Goal: Task Accomplishment & Management: Complete application form

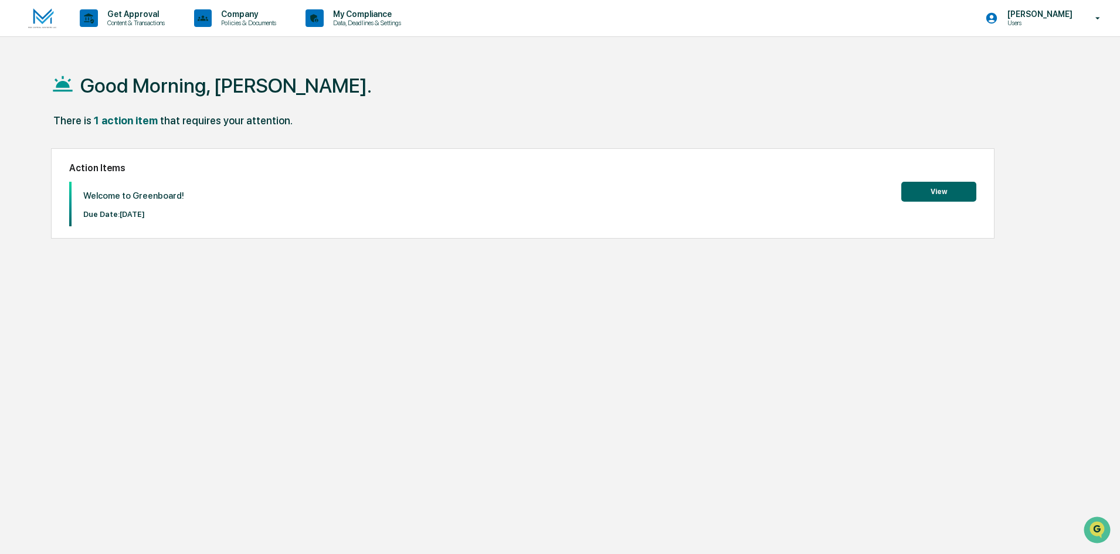
click at [967, 198] on button "View" at bounding box center [938, 192] width 75 height 20
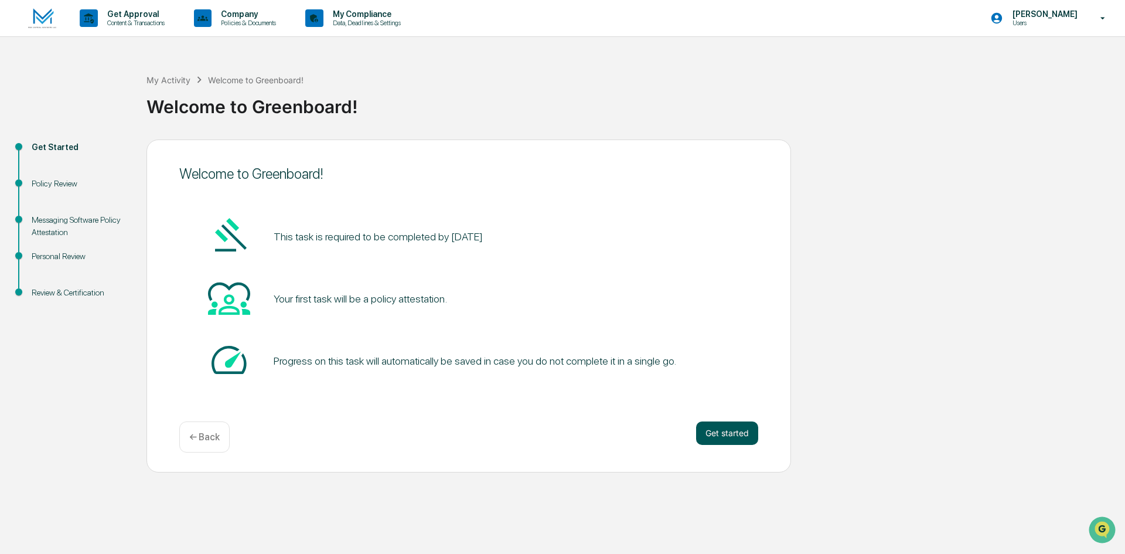
click at [731, 433] on button "Get started" at bounding box center [727, 432] width 62 height 23
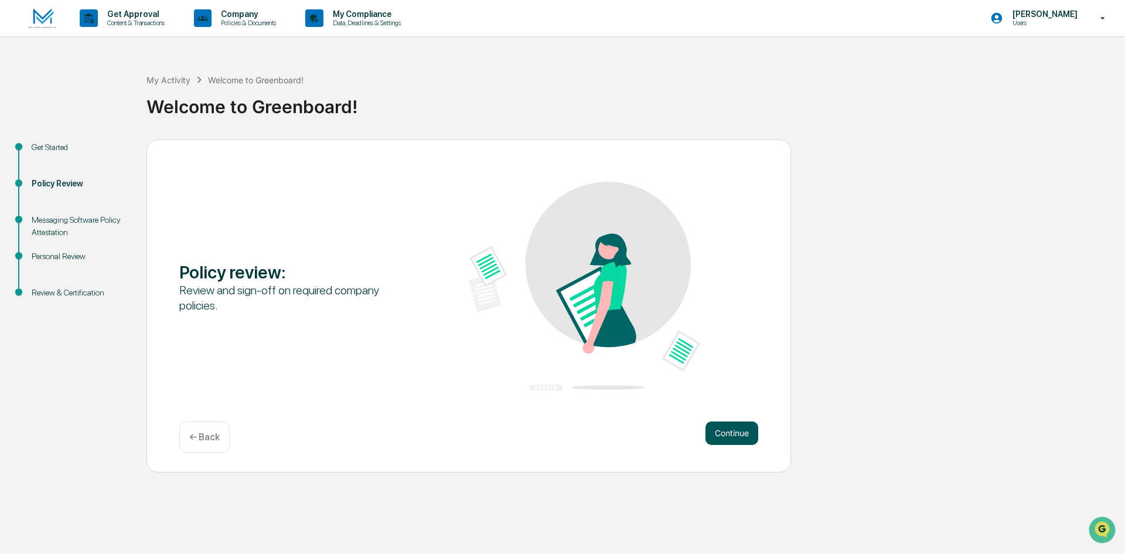
click at [739, 437] on button "Continue" at bounding box center [732, 432] width 53 height 23
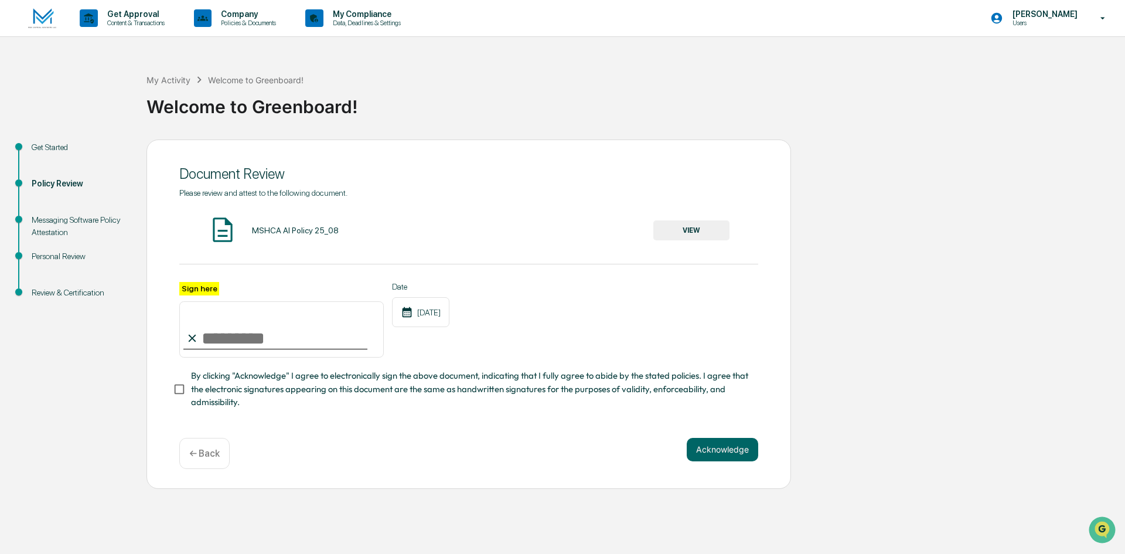
click at [262, 346] on input "Sign here" at bounding box center [281, 329] width 205 height 56
type input "**********"
click at [744, 447] on button "Acknowledge" at bounding box center [723, 449] width 72 height 23
click at [731, 474] on button "Acknowledge" at bounding box center [723, 463] width 72 height 23
click at [724, 482] on div "Acknowledge ← Back" at bounding box center [468, 467] width 579 height 31
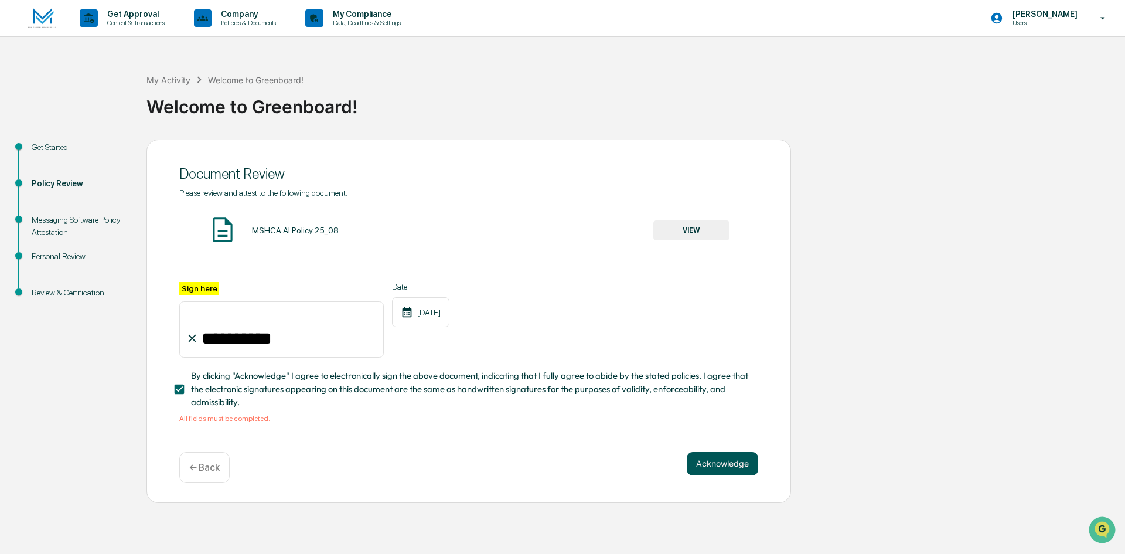
click at [727, 470] on button "Acknowledge" at bounding box center [723, 463] width 72 height 23
click at [687, 233] on button "VIEW" at bounding box center [692, 230] width 76 height 20
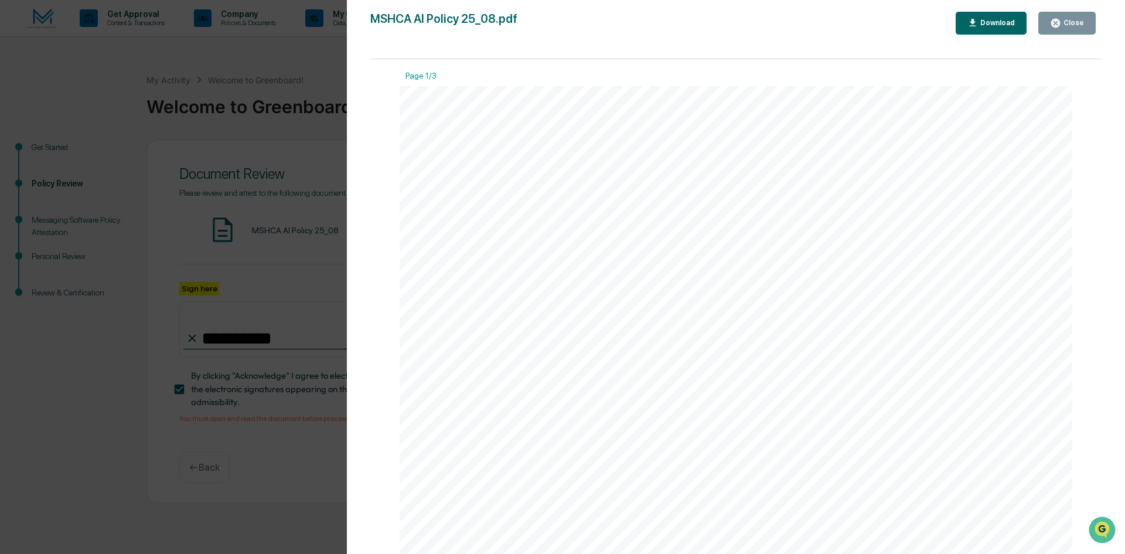
click at [1072, 27] on div "Close" at bounding box center [1073, 23] width 23 height 8
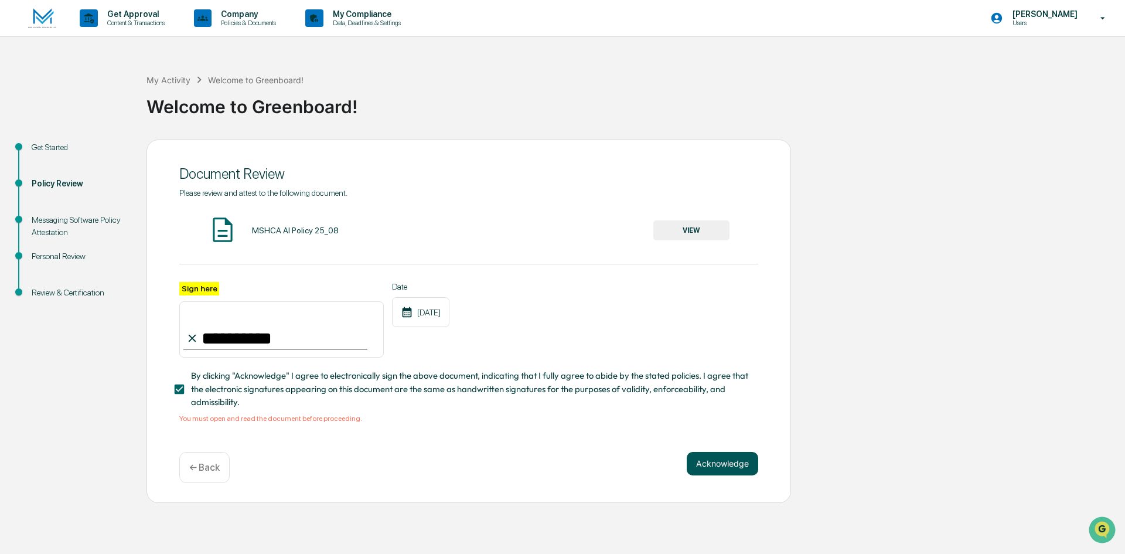
click at [736, 464] on button "Acknowledge" at bounding box center [723, 463] width 72 height 23
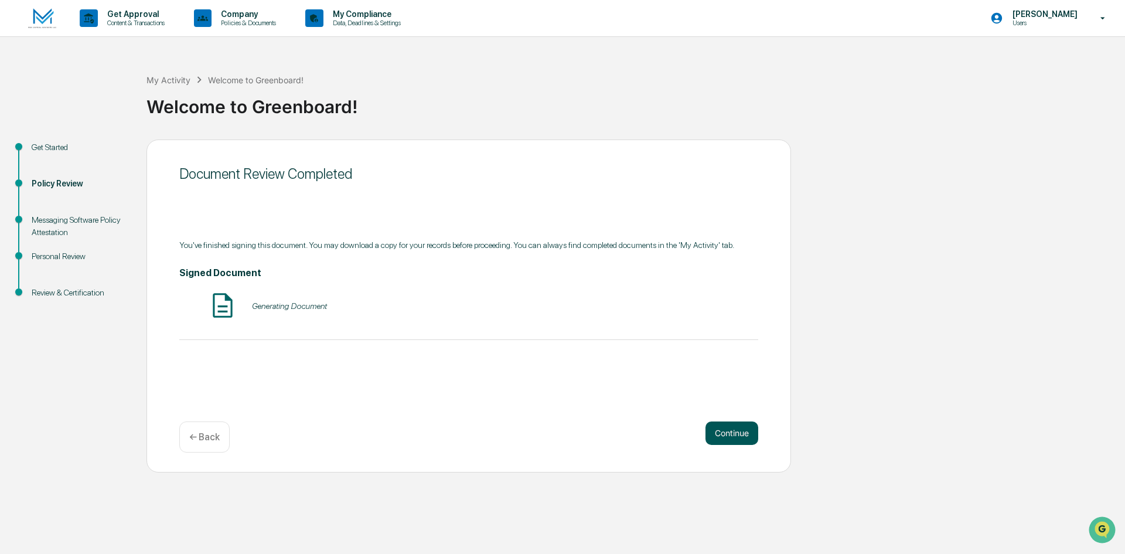
click at [736, 433] on button "Continue" at bounding box center [732, 432] width 53 height 23
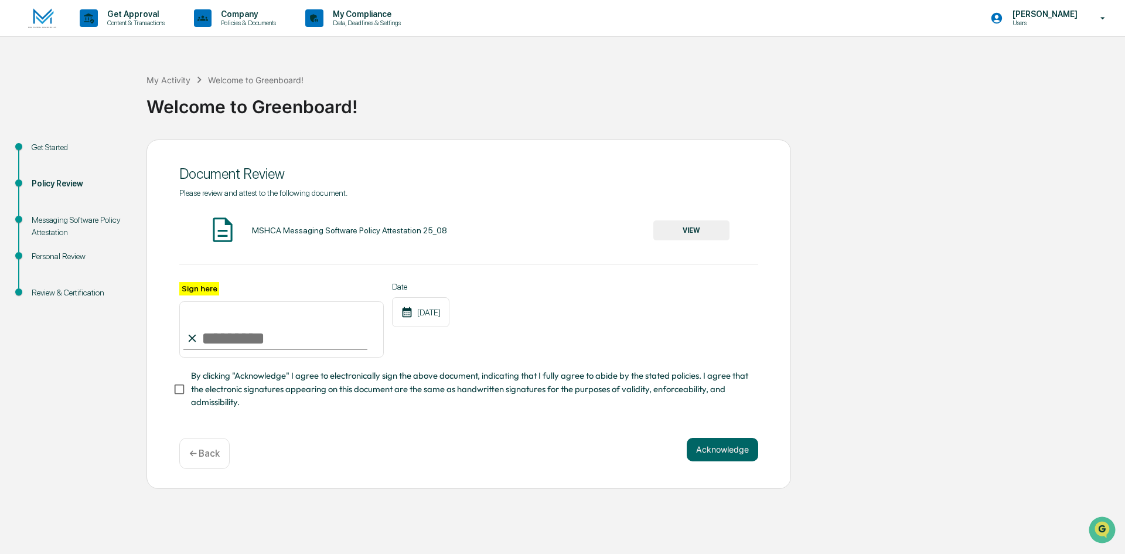
click at [232, 335] on input "Sign here" at bounding box center [281, 329] width 205 height 56
type input "**********"
click at [716, 451] on button "Acknowledge" at bounding box center [723, 449] width 72 height 23
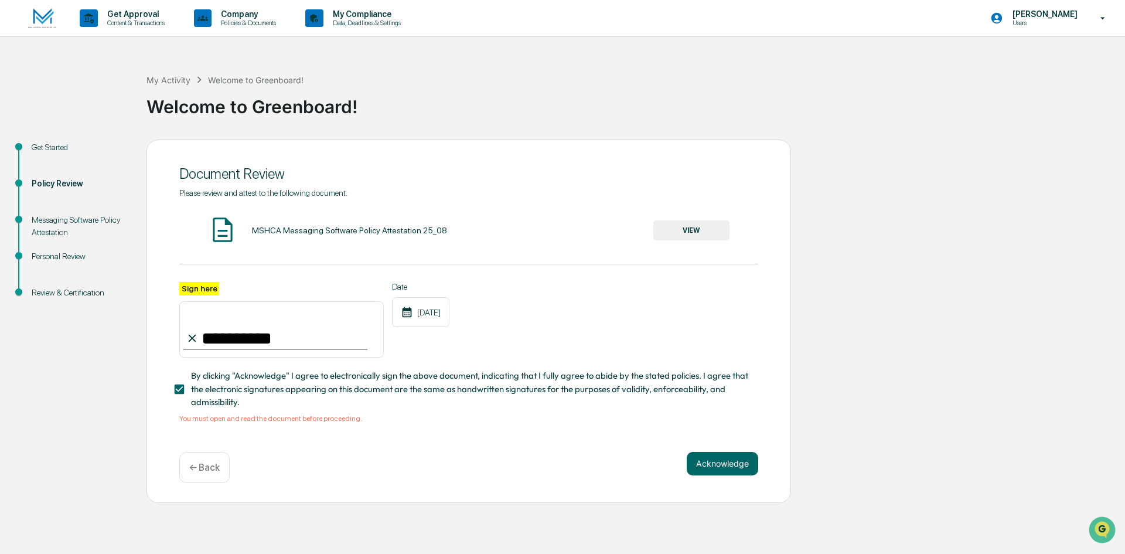
click at [689, 229] on button "VIEW" at bounding box center [692, 230] width 76 height 20
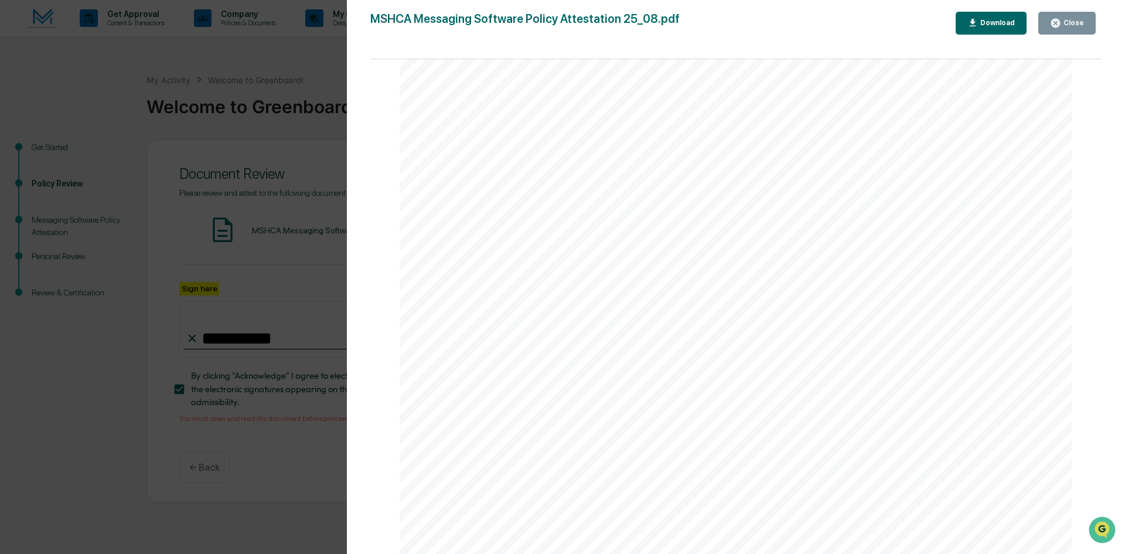
scroll to position [2221, 0]
click at [1050, 19] on button "Close" at bounding box center [1067, 23] width 57 height 23
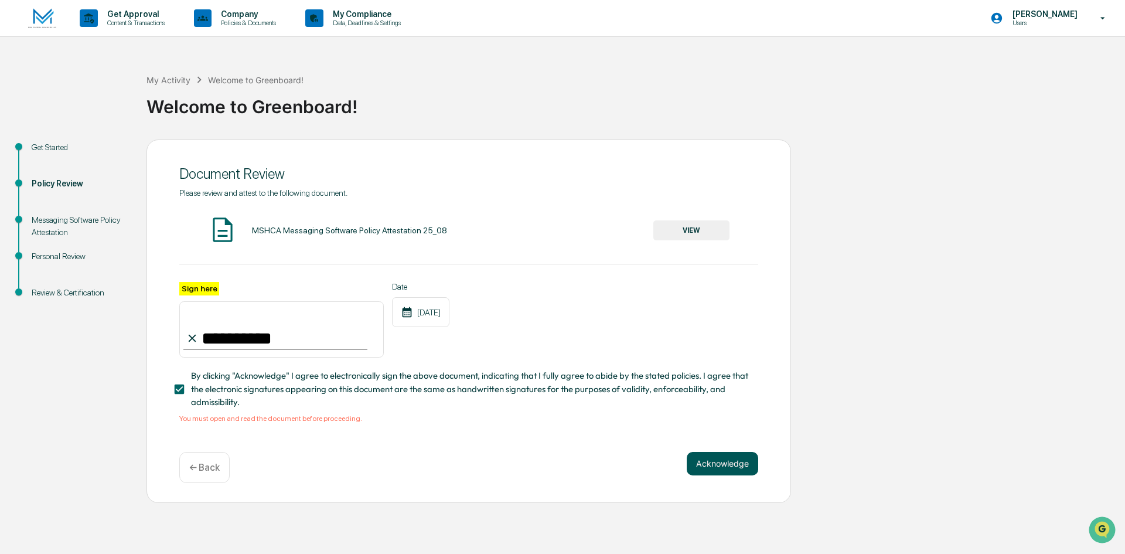
click at [734, 468] on button "Acknowledge" at bounding box center [723, 463] width 72 height 23
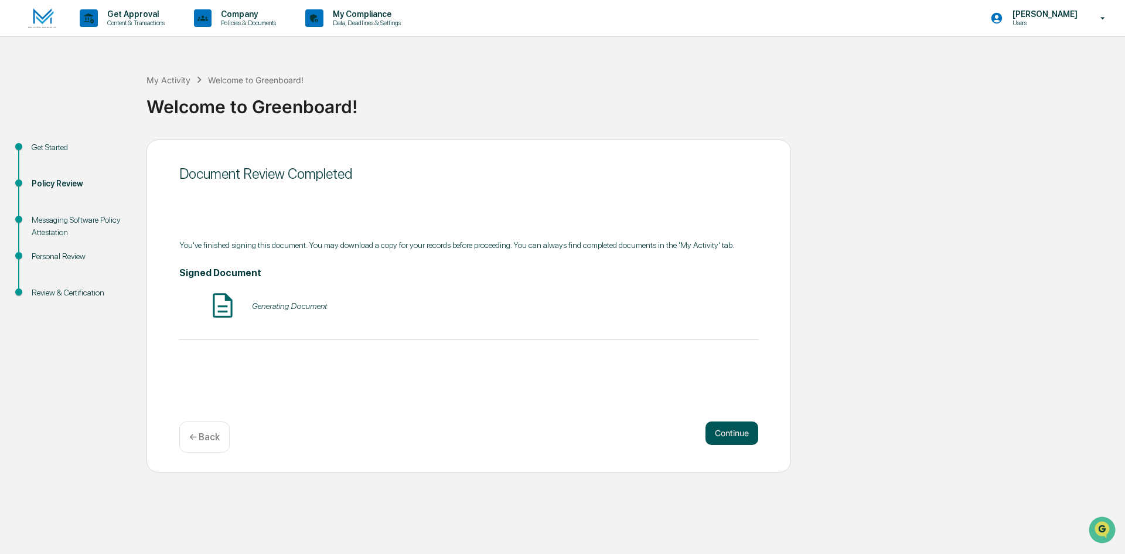
click at [729, 430] on button "Continue" at bounding box center [732, 432] width 53 height 23
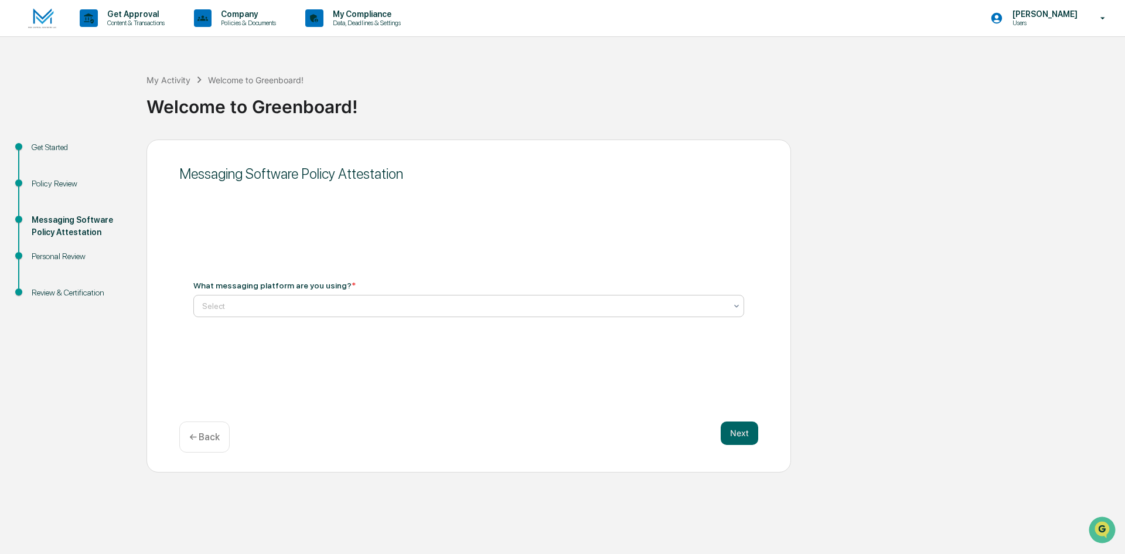
click at [348, 306] on div at bounding box center [464, 306] width 524 height 12
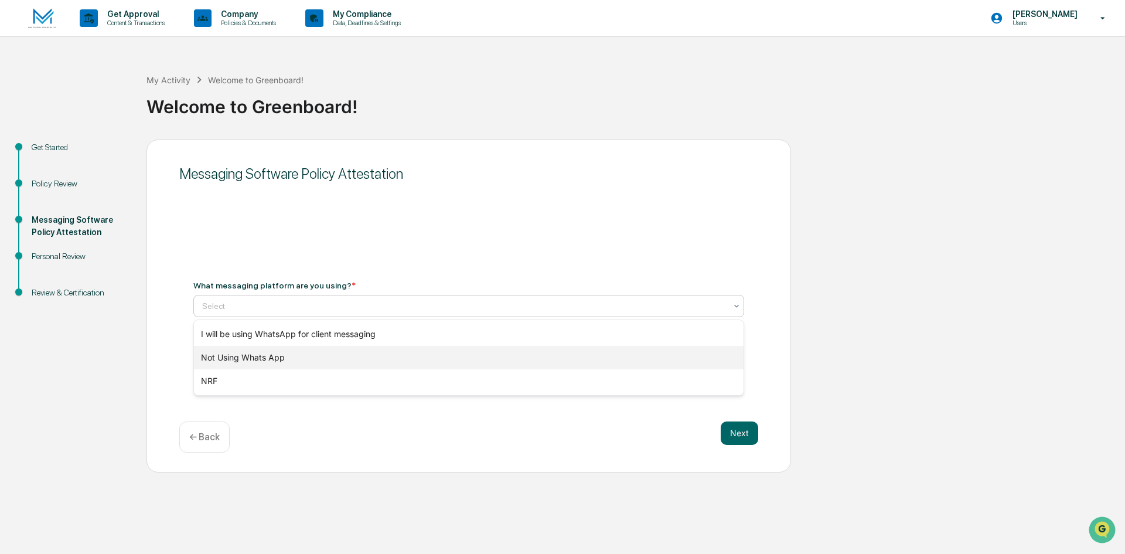
click at [332, 359] on div "Not Using Whats App" at bounding box center [469, 357] width 550 height 23
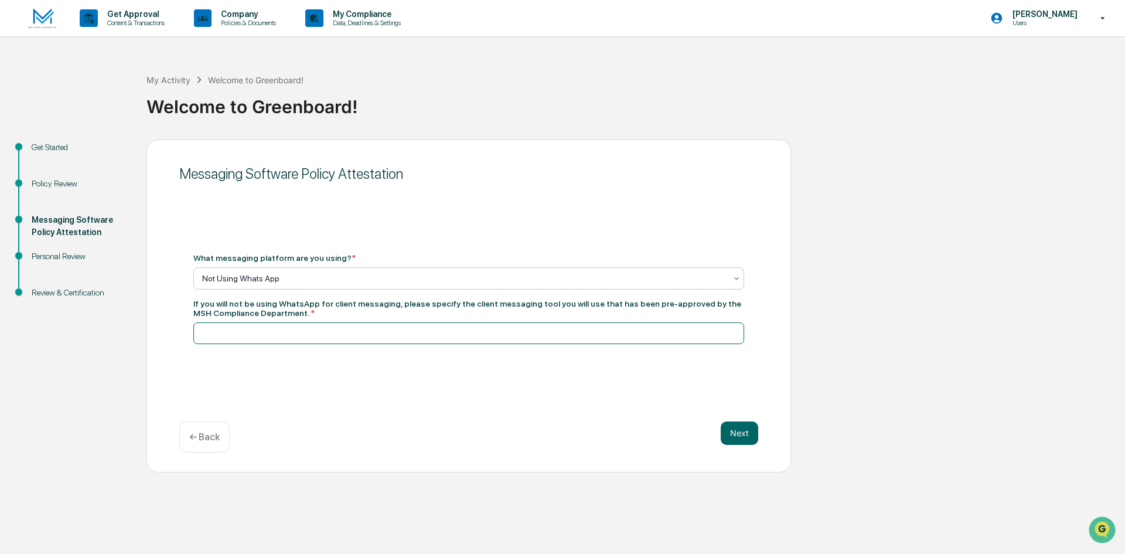
click at [307, 339] on input at bounding box center [468, 333] width 551 height 22
type input "**********"
click at [723, 436] on button "Next" at bounding box center [740, 432] width 38 height 23
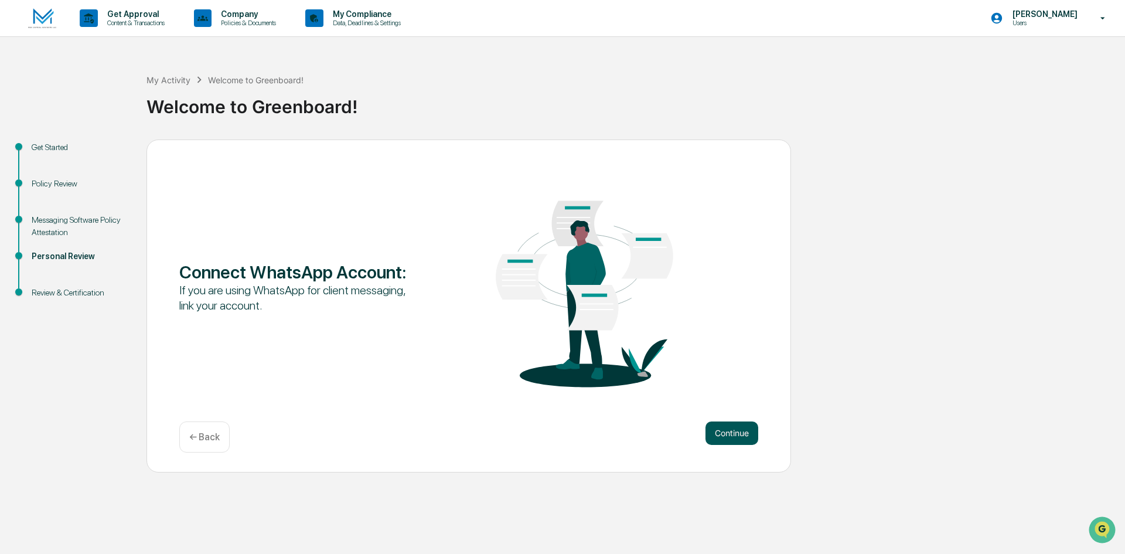
click at [737, 437] on button "Continue" at bounding box center [732, 432] width 53 height 23
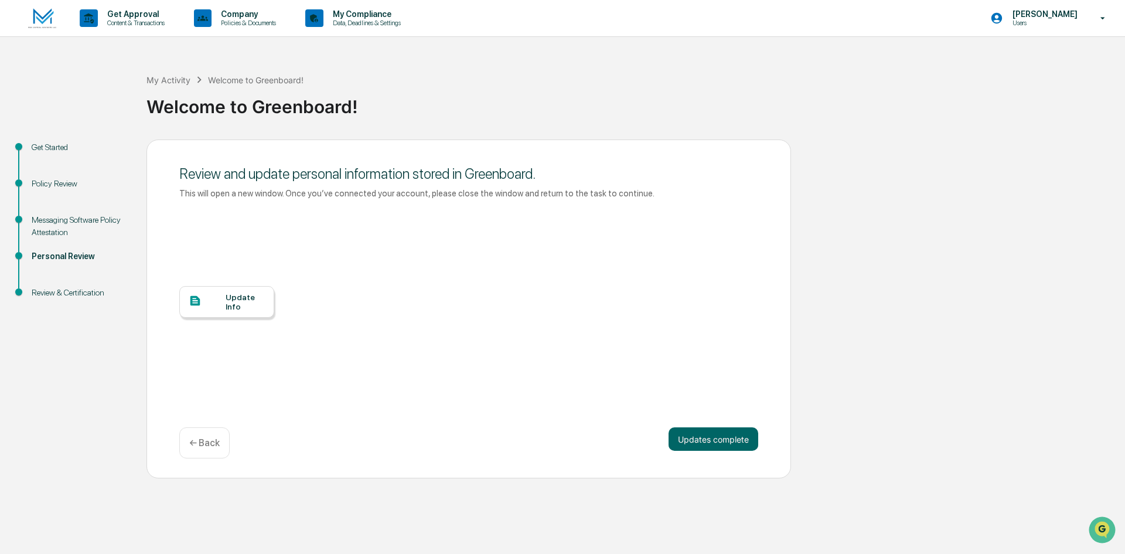
click at [244, 311] on div "Update Info" at bounding box center [226, 302] width 95 height 32
click at [738, 444] on button "Updates complete" at bounding box center [714, 438] width 90 height 23
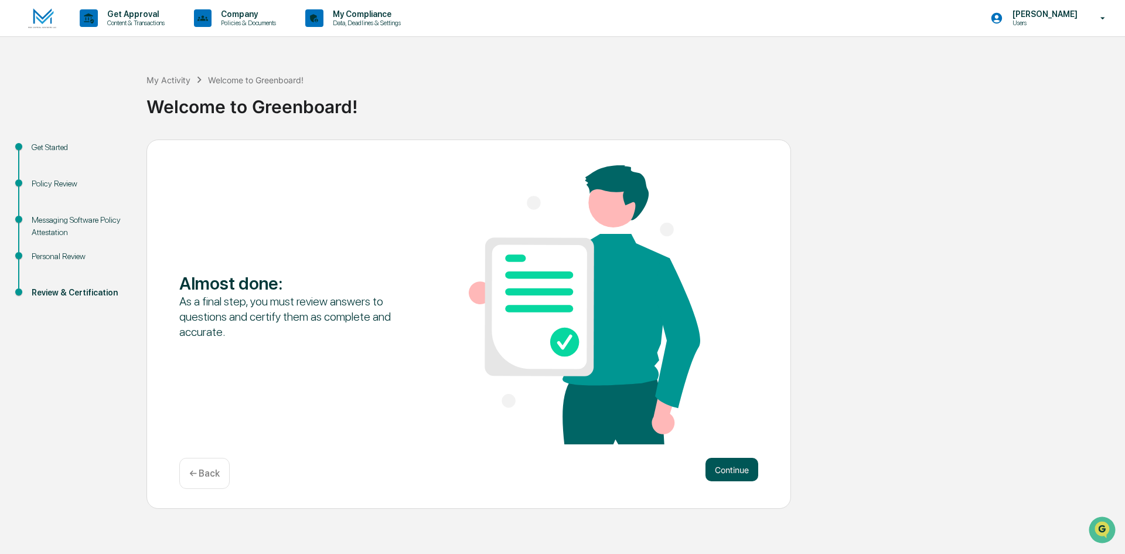
click at [748, 473] on button "Continue" at bounding box center [732, 469] width 53 height 23
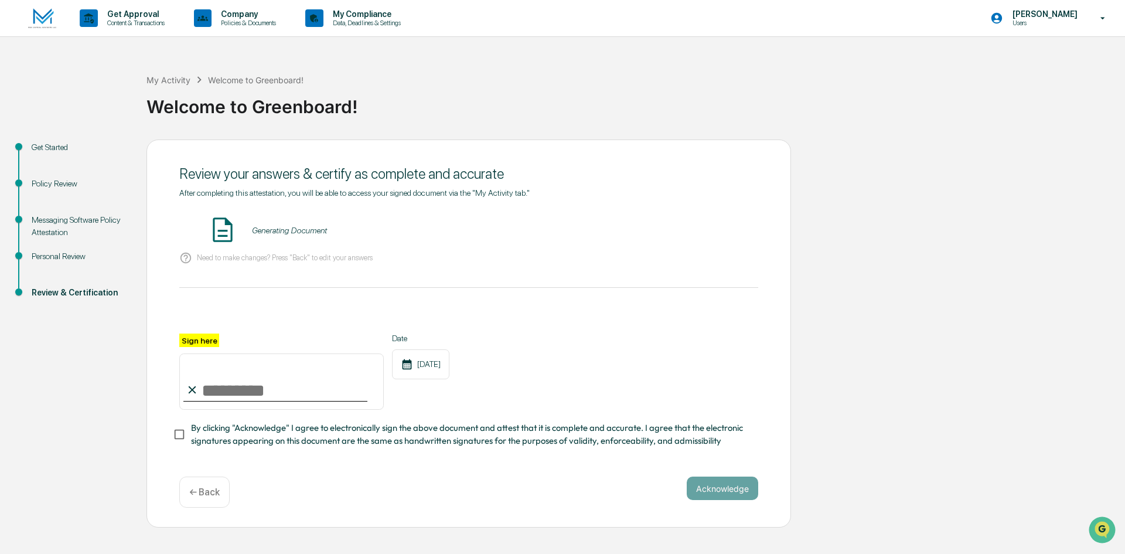
click at [280, 408] on input "Sign here" at bounding box center [281, 381] width 205 height 56
type input "**********"
click at [693, 227] on button "VIEW" at bounding box center [692, 230] width 76 height 20
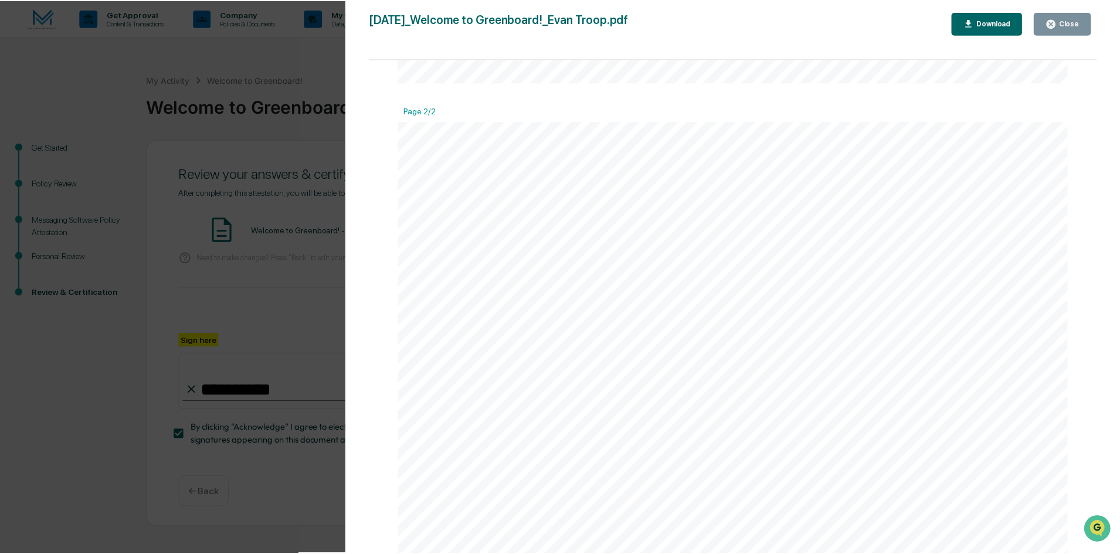
scroll to position [1474, 0]
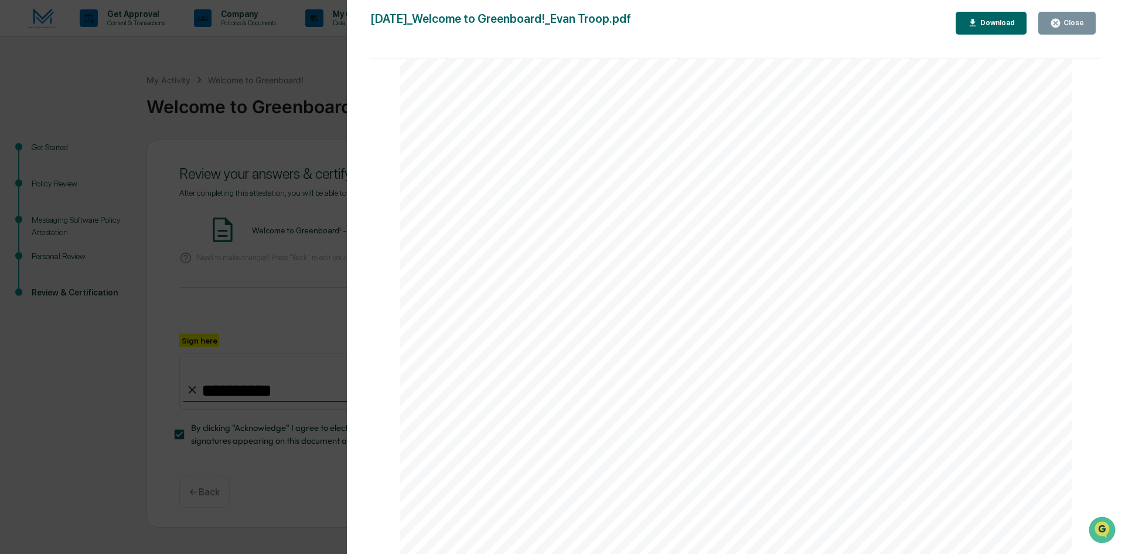
drag, startPoint x: 1100, startPoint y: 184, endPoint x: 26, endPoint y: 8, distance: 1088.3
click at [1064, 21] on div "Close" at bounding box center [1073, 23] width 23 height 8
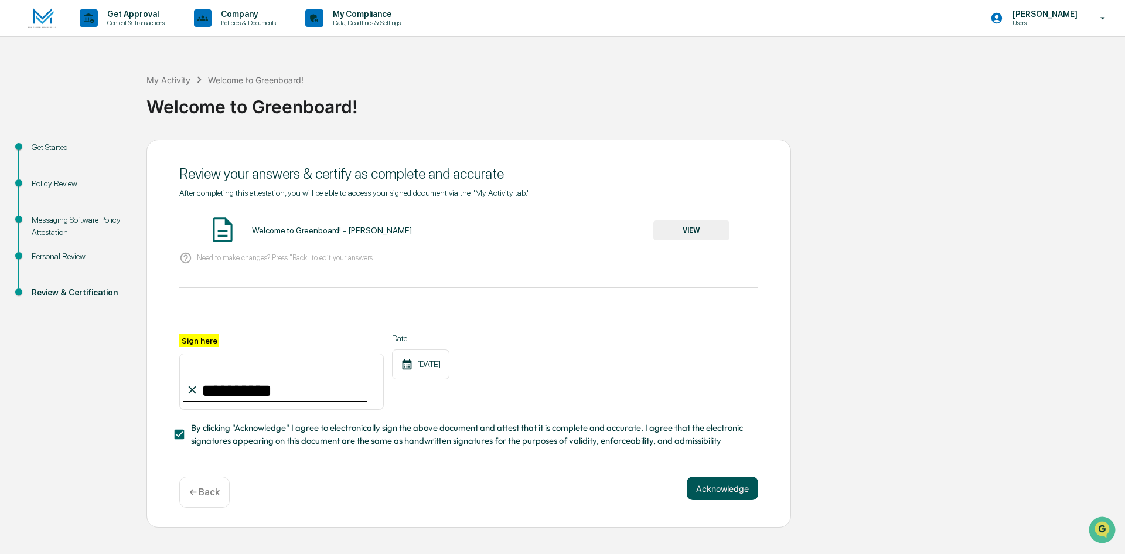
click at [701, 494] on button "Acknowledge" at bounding box center [723, 488] width 72 height 23
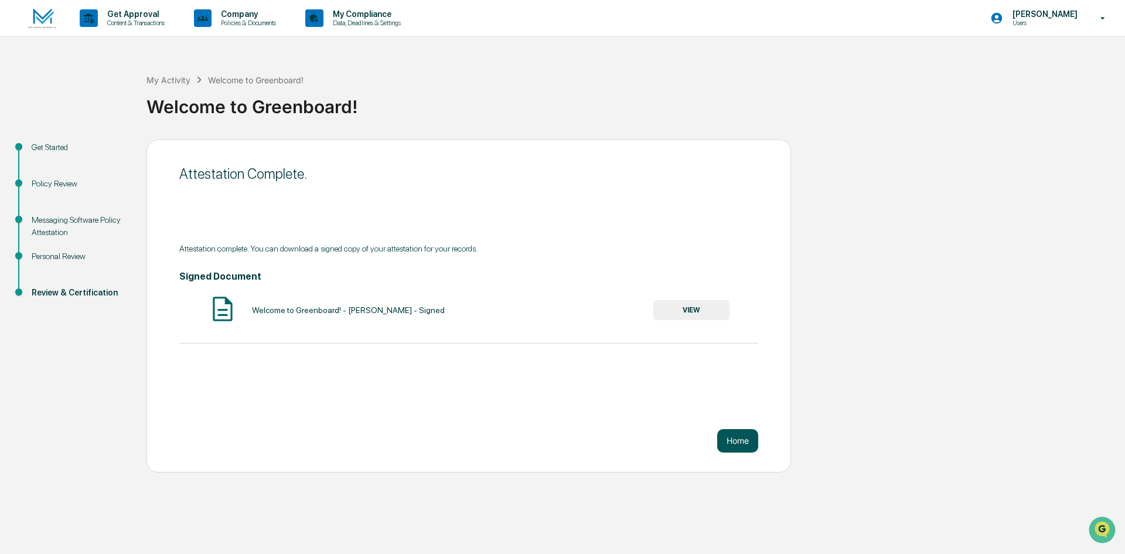
click at [740, 440] on button "Home" at bounding box center [737, 440] width 41 height 23
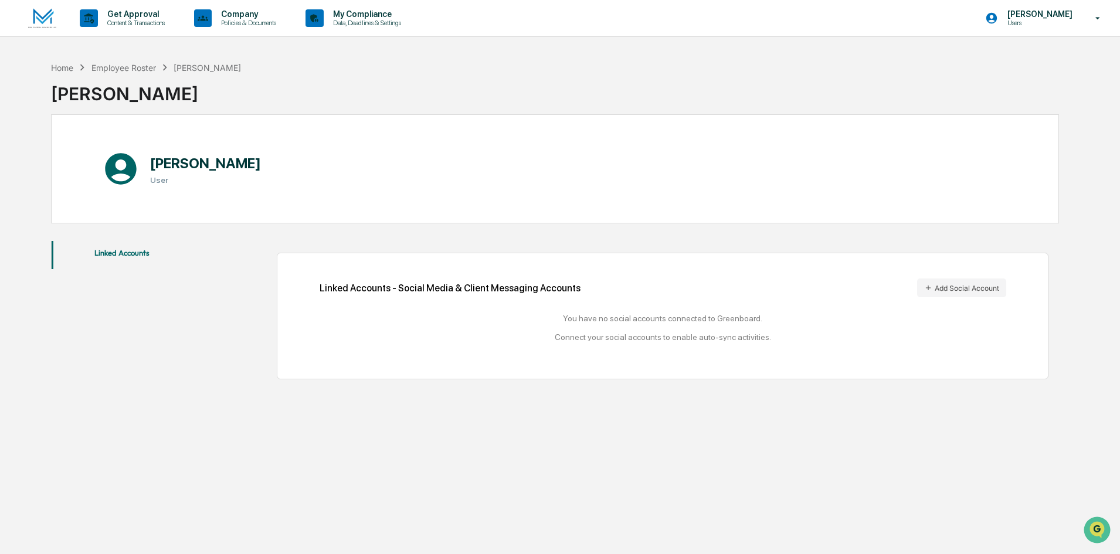
click at [37, 19] on img at bounding box center [42, 18] width 28 height 21
